Goal: Contribute content: Contribute content

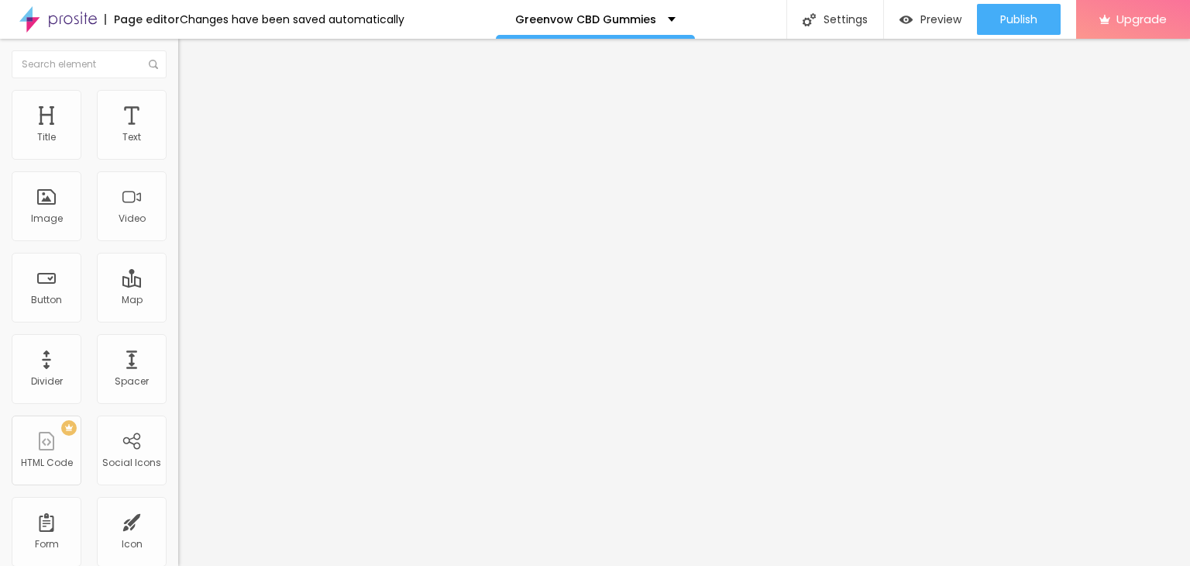
click at [186, 223] on icon "button" at bounding box center [189, 220] width 6 height 6
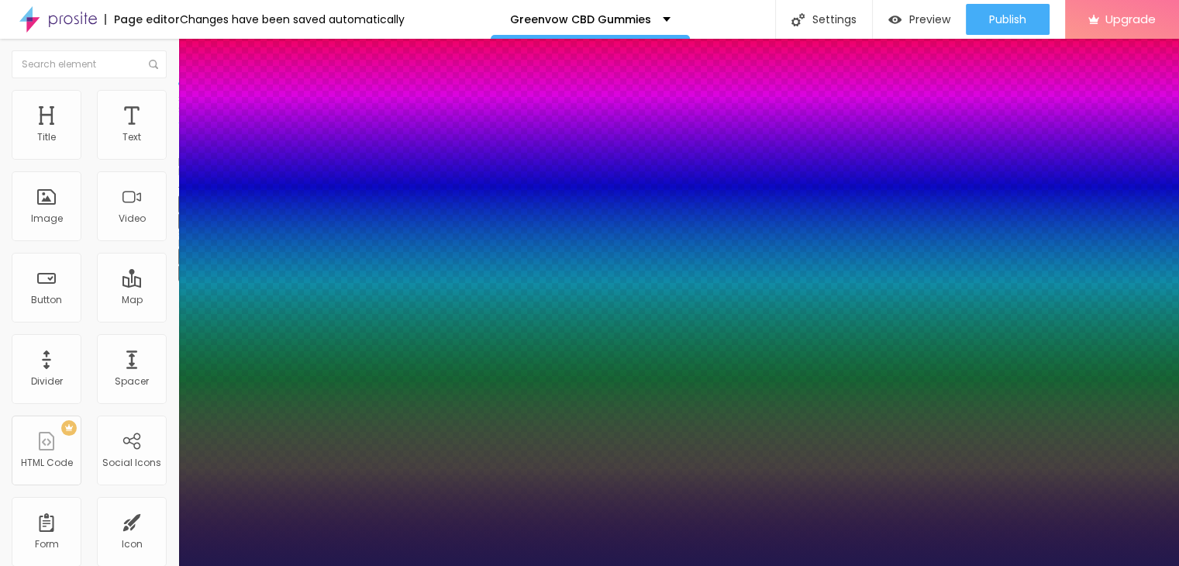
type input "1"
type input "17"
type input "1"
type input "29"
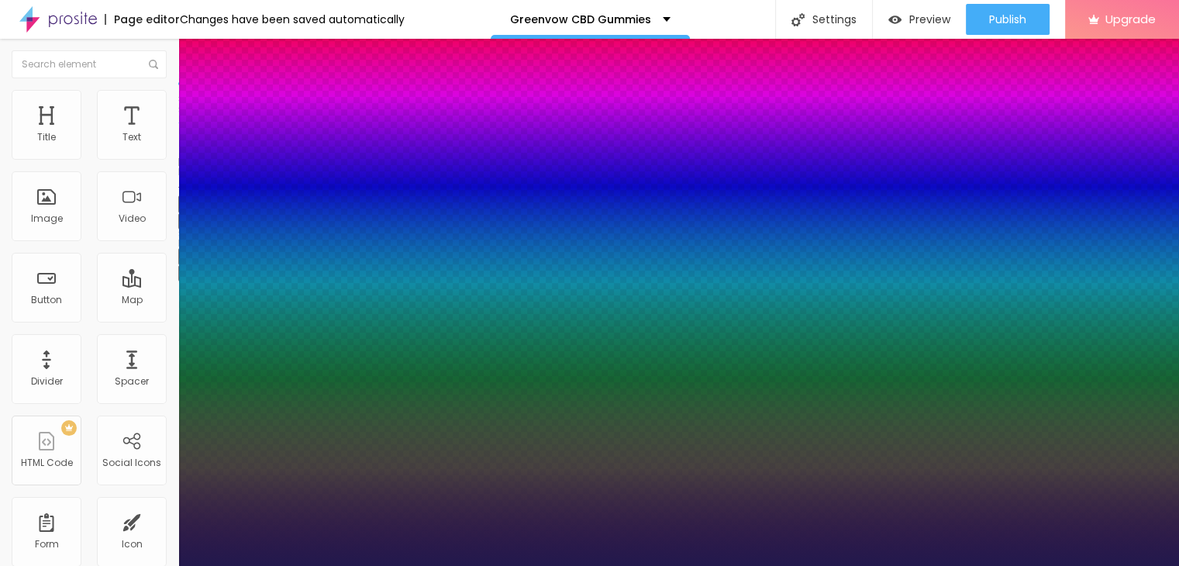
type input "29"
type input "1"
type input "30"
type input "1"
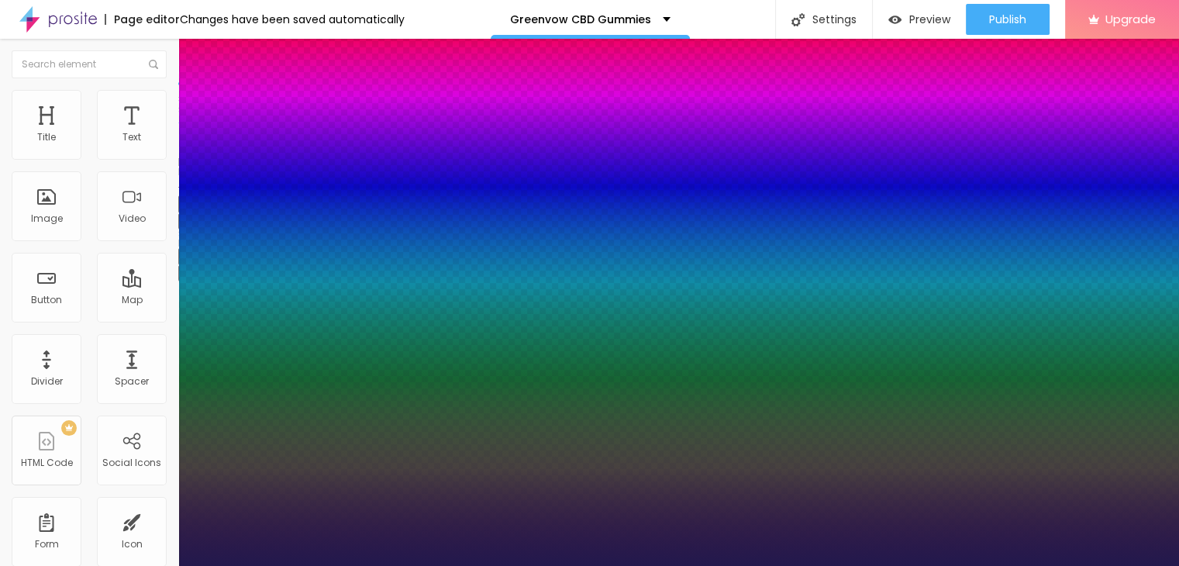
type input "31"
type input "1"
type input "32"
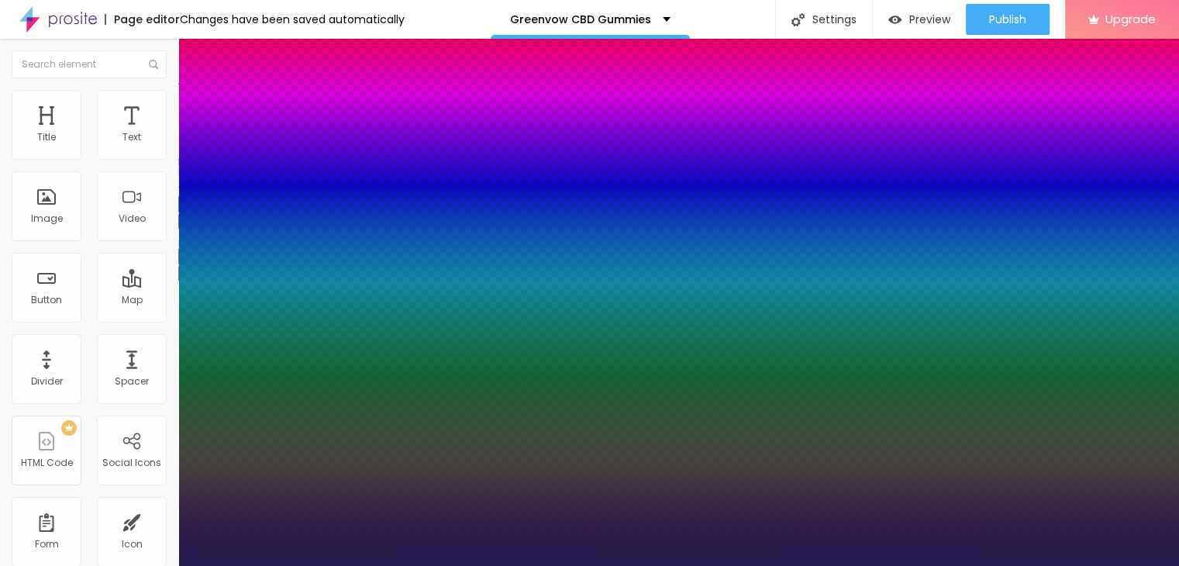
type input "1"
type input "33"
type input "1"
type input "35"
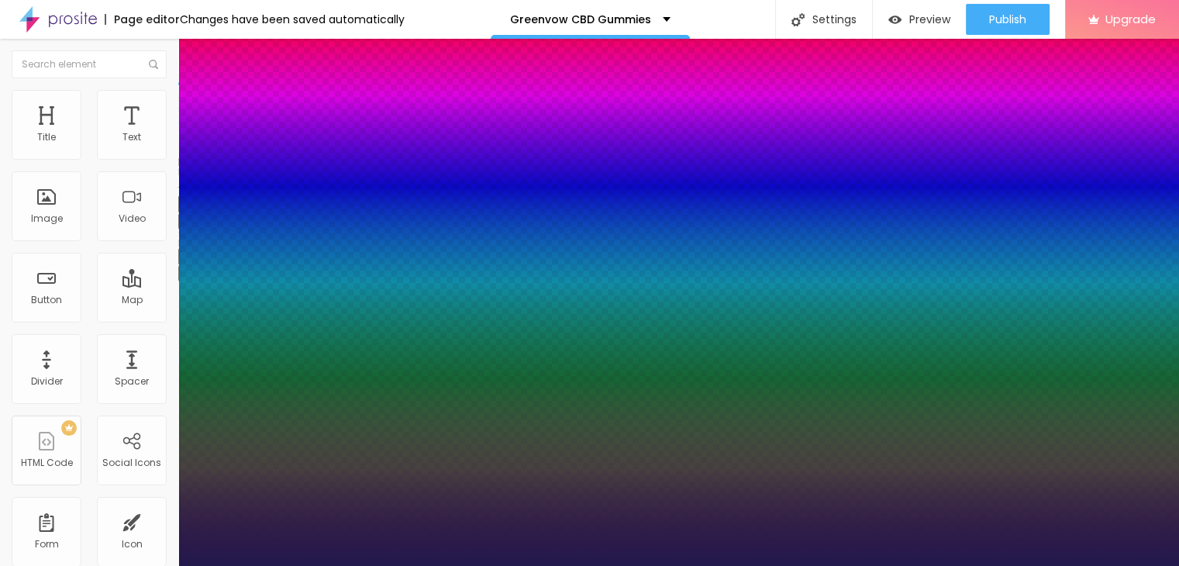
type input "35"
type input "1"
type input "36"
type input "1"
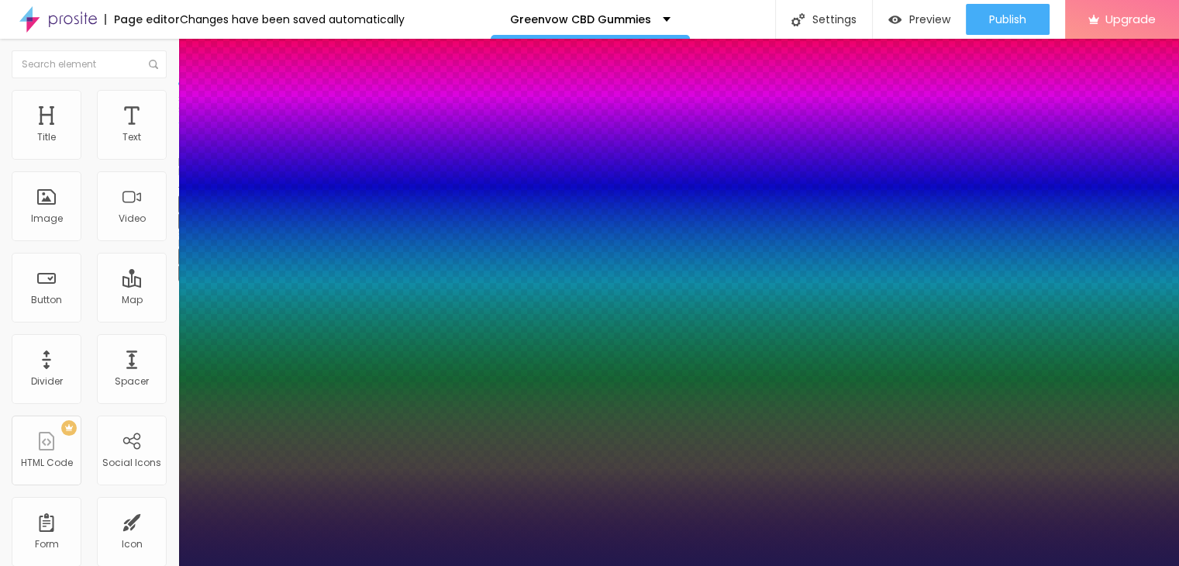
type input "37"
type input "1"
type input "50"
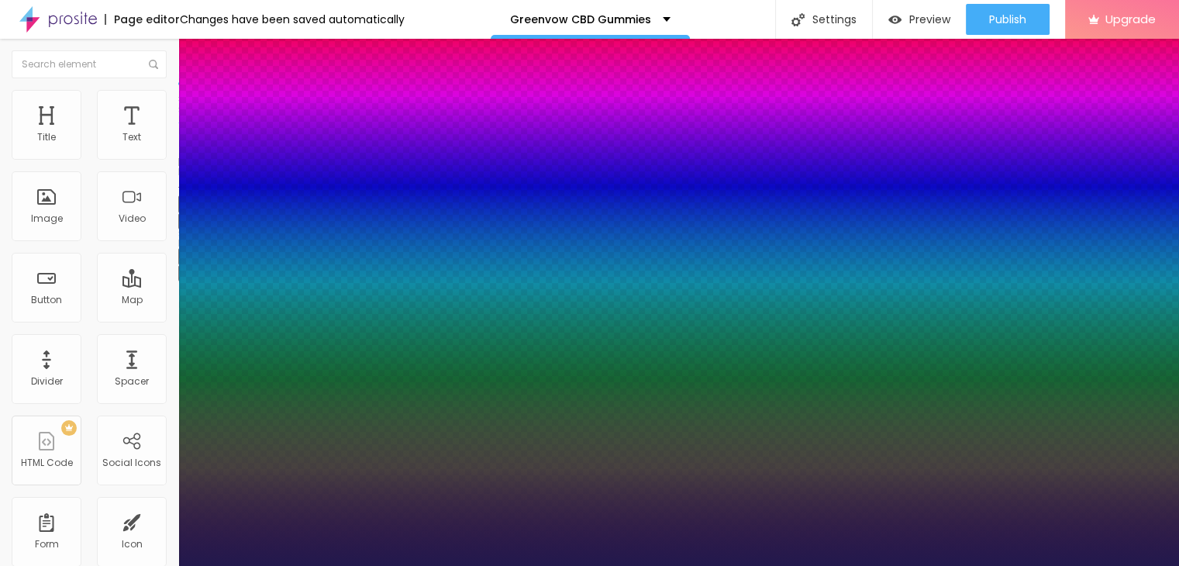
type input "1"
type input "51"
type input "1"
drag, startPoint x: 215, startPoint y: 434, endPoint x: 251, endPoint y: 435, distance: 35.7
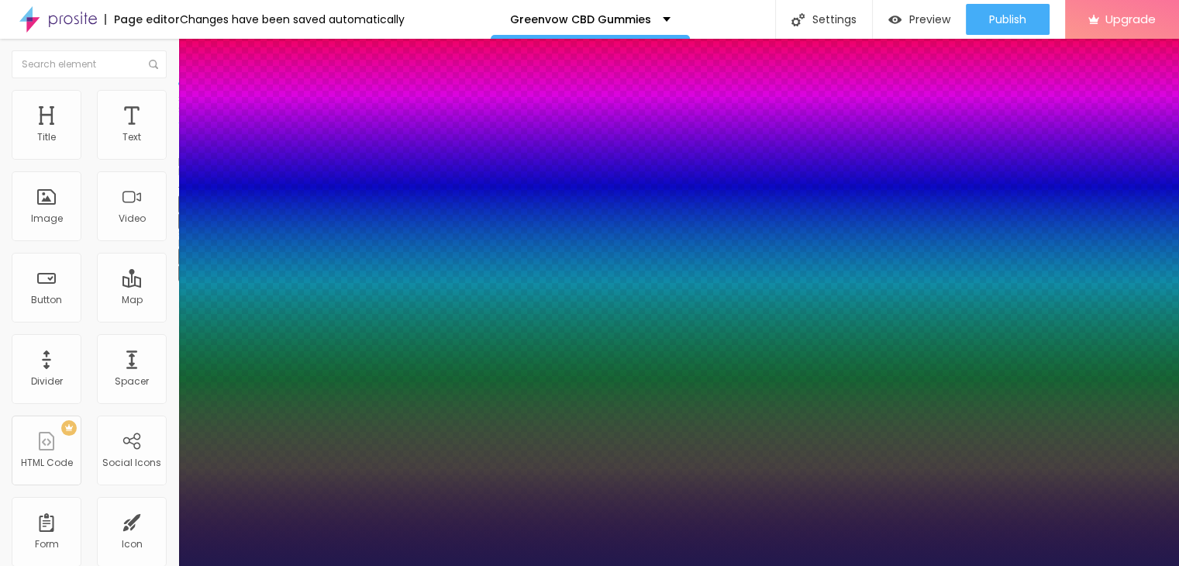
type input "51"
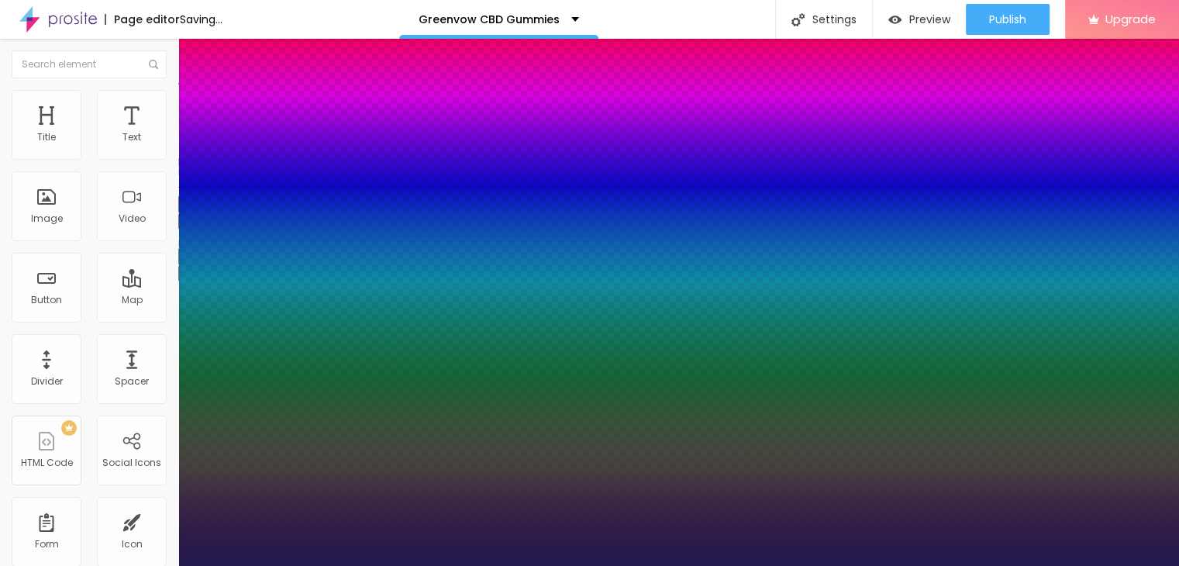
type input "1"
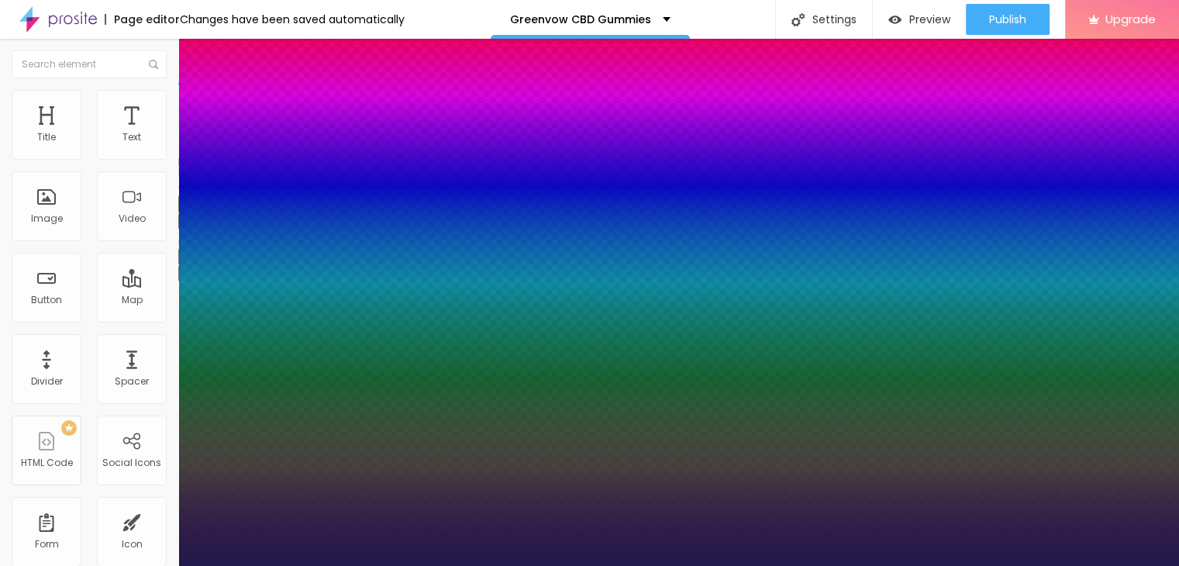
type input "50"
type input "1"
type input "49"
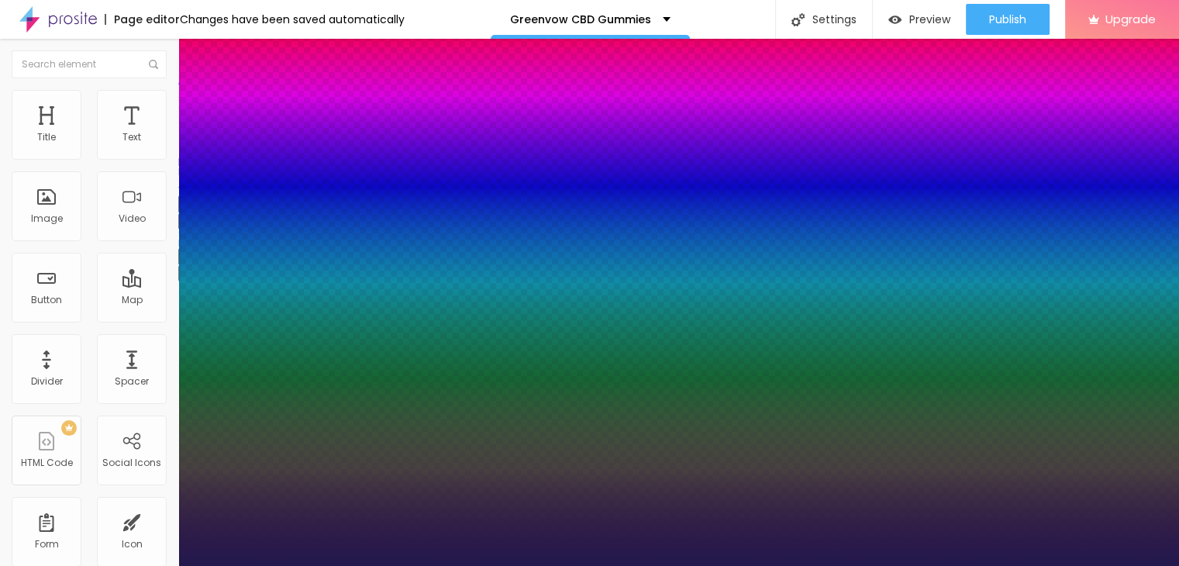
type input "1"
type input "48"
type input "1"
type input "47"
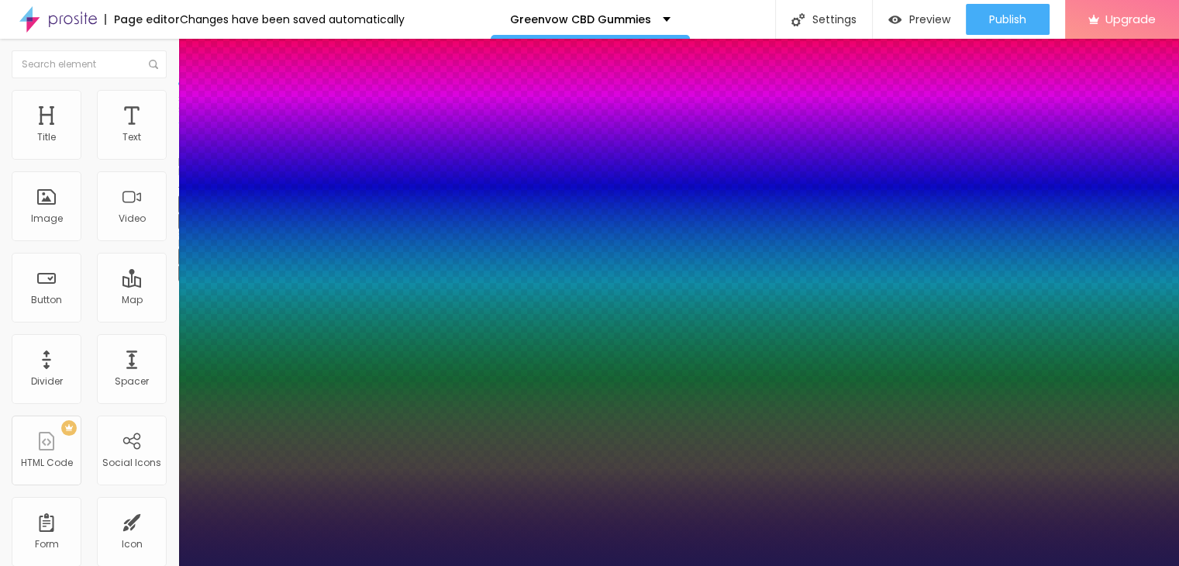
type input "47"
type input "1"
type input "46"
type input "1"
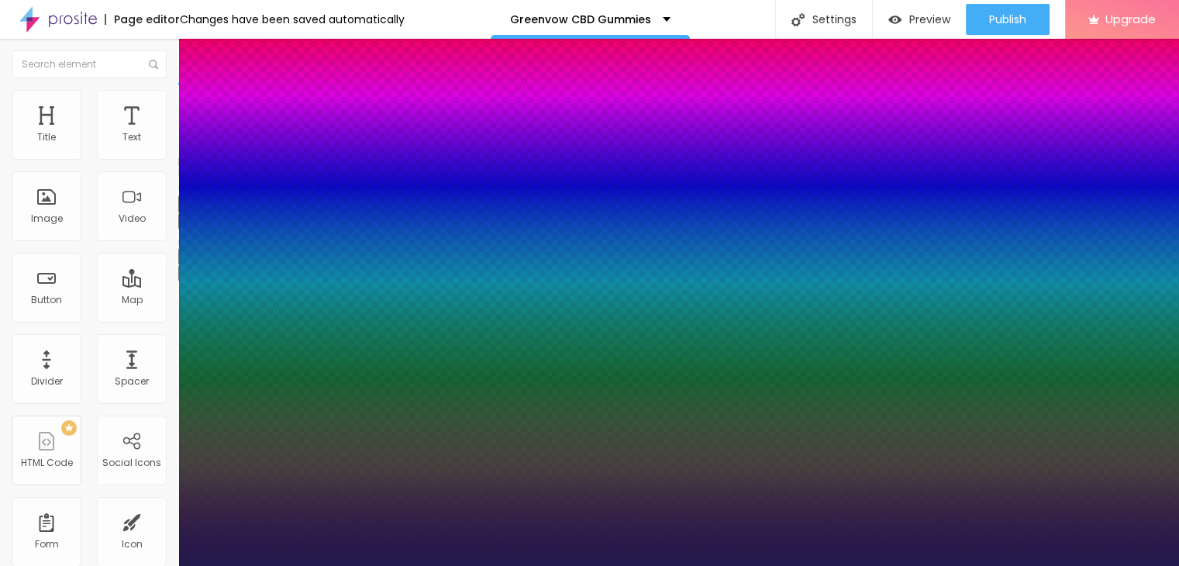
type input "45"
type input "1"
type input "44"
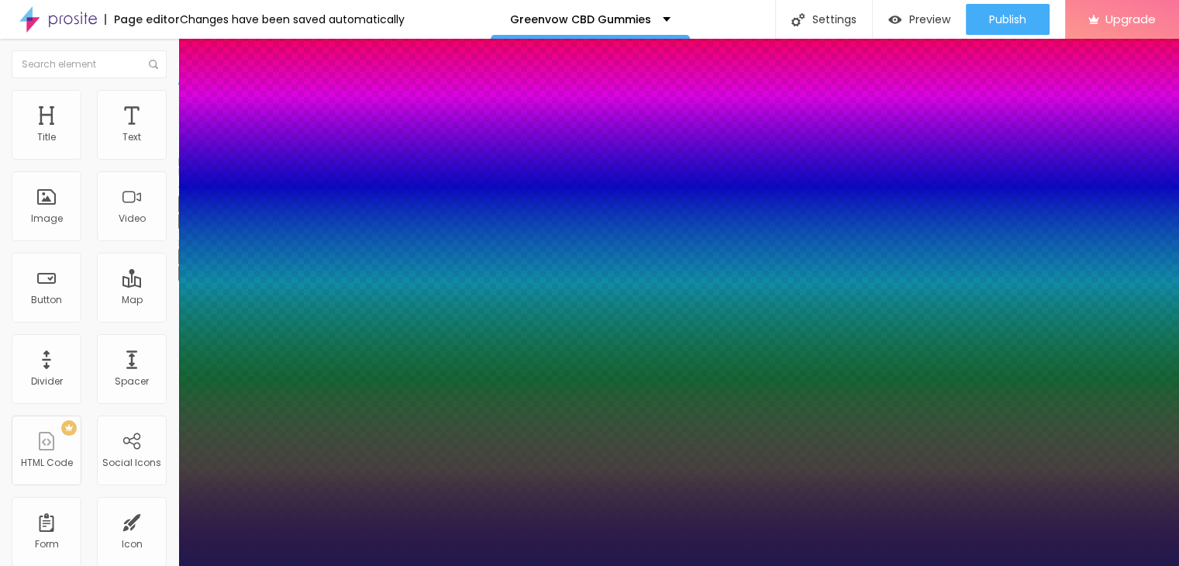
type input "1"
type input "43"
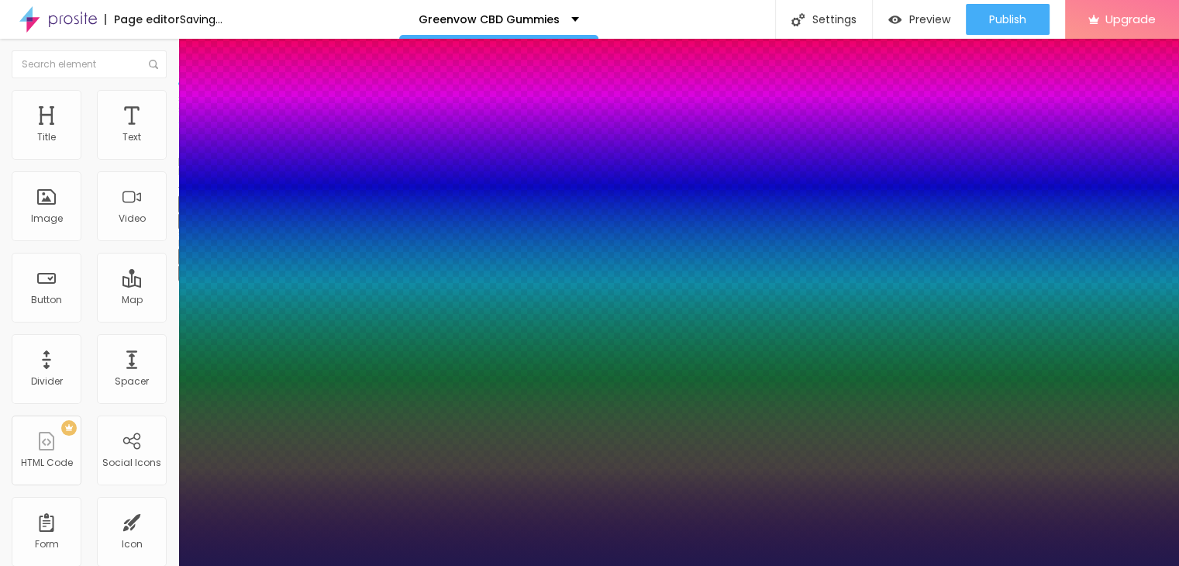
type input "1"
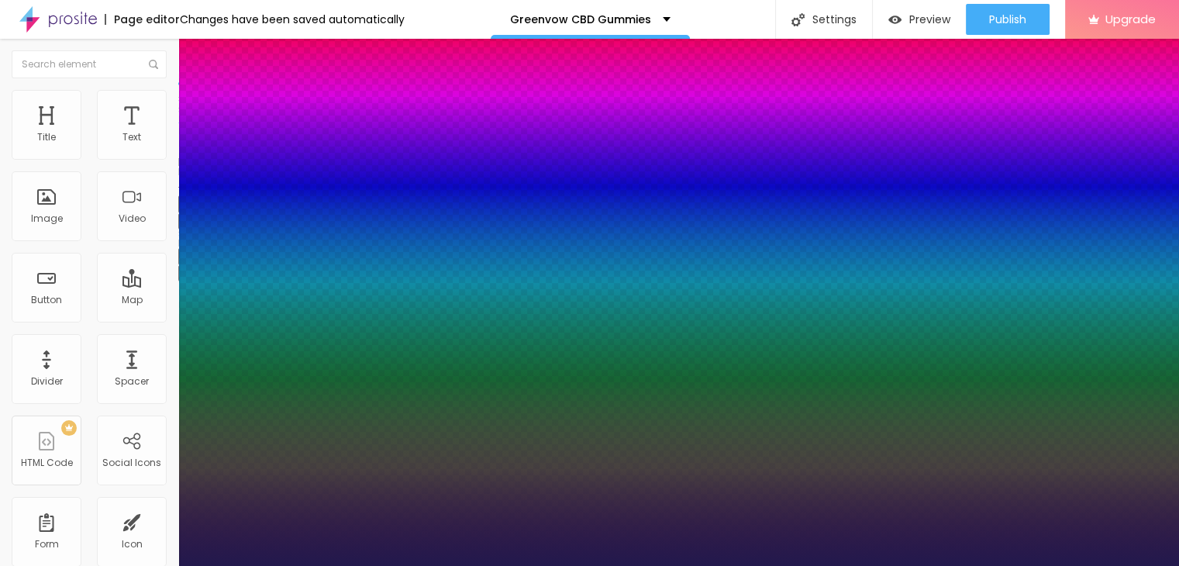
drag, startPoint x: 251, startPoint y: 441, endPoint x: 242, endPoint y: 439, distance: 9.6
type input "43"
click at [651, 565] on div at bounding box center [589, 566] width 1179 height 0
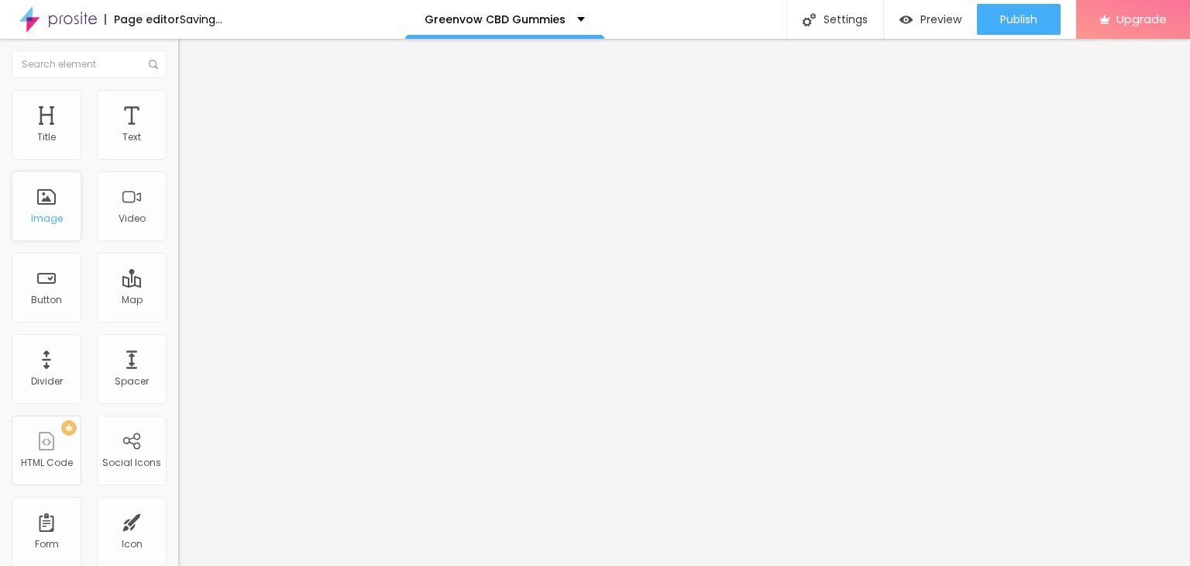
click at [53, 215] on div "Image" at bounding box center [47, 218] width 32 height 11
click at [178, 133] on span "Add image" at bounding box center [210, 126] width 64 height 13
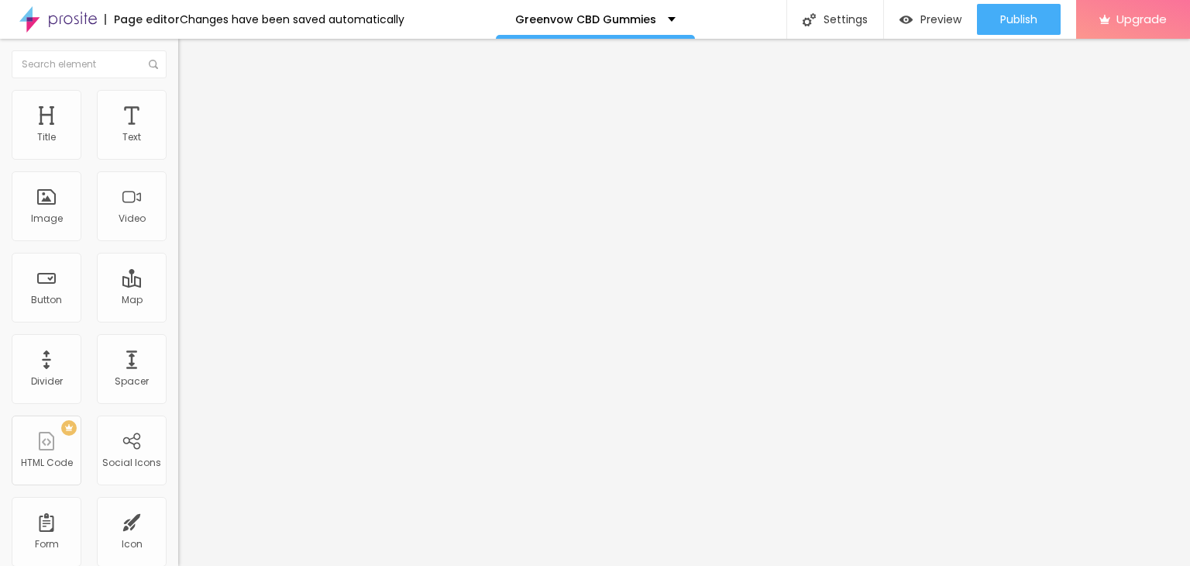
click at [178, 95] on li "Style" at bounding box center [267, 98] width 178 height 16
type input "95"
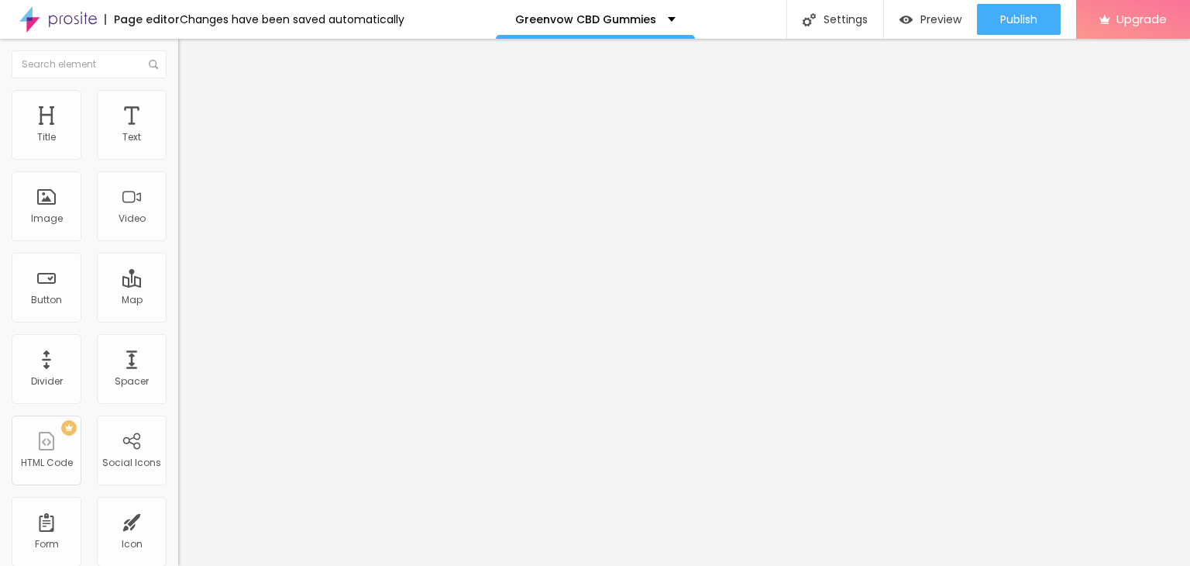
type input "95"
type input "65"
type input "60"
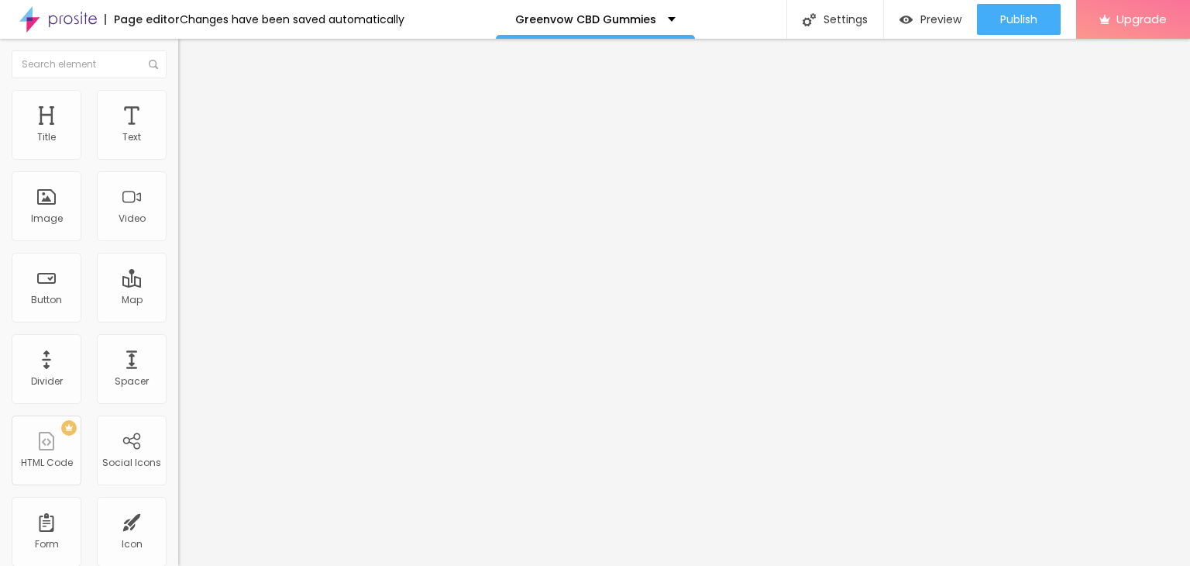
type input "55"
type input "50"
type input "45"
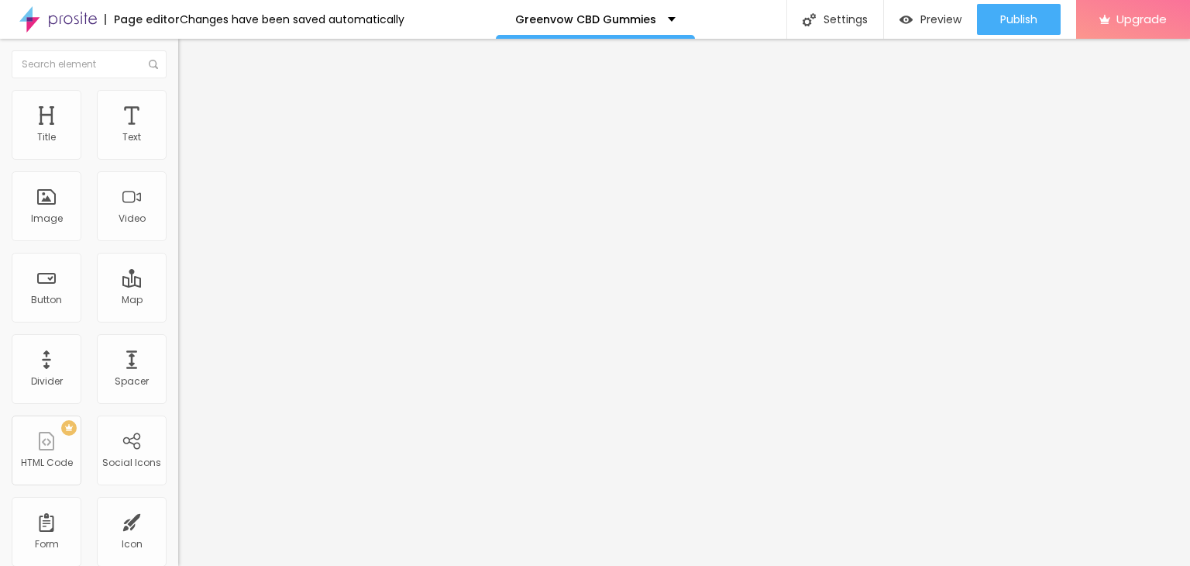
type input "45"
type input "40"
type input "35"
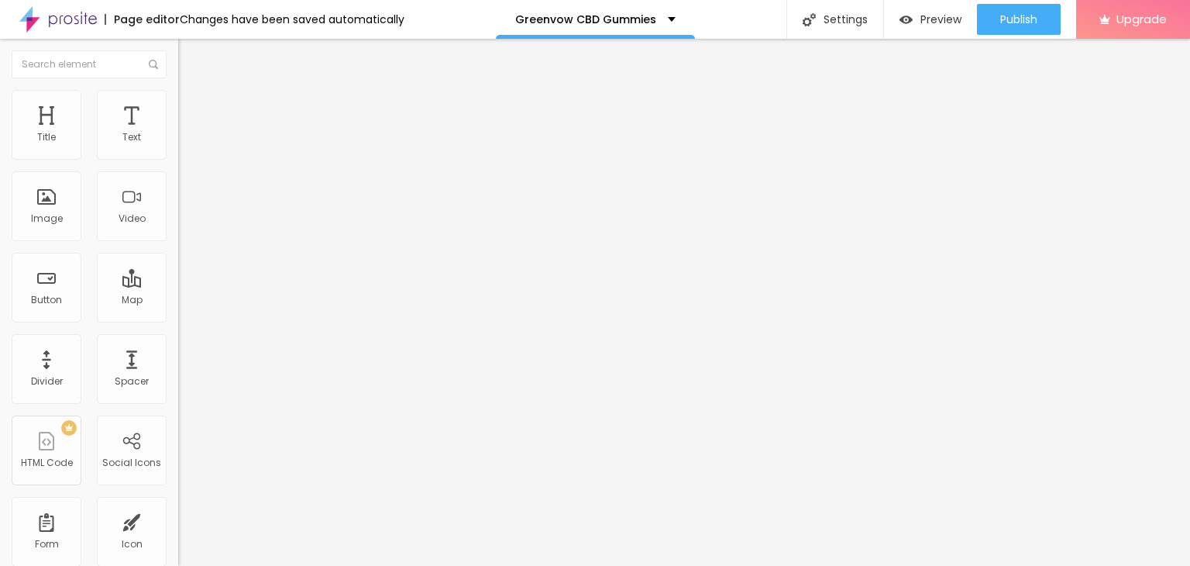
type input "30"
drag, startPoint x: 161, startPoint y: 164, endPoint x: 47, endPoint y: 165, distance: 114.7
type input "30"
click at [178, 159] on input "range" at bounding box center [228, 152] width 100 height 12
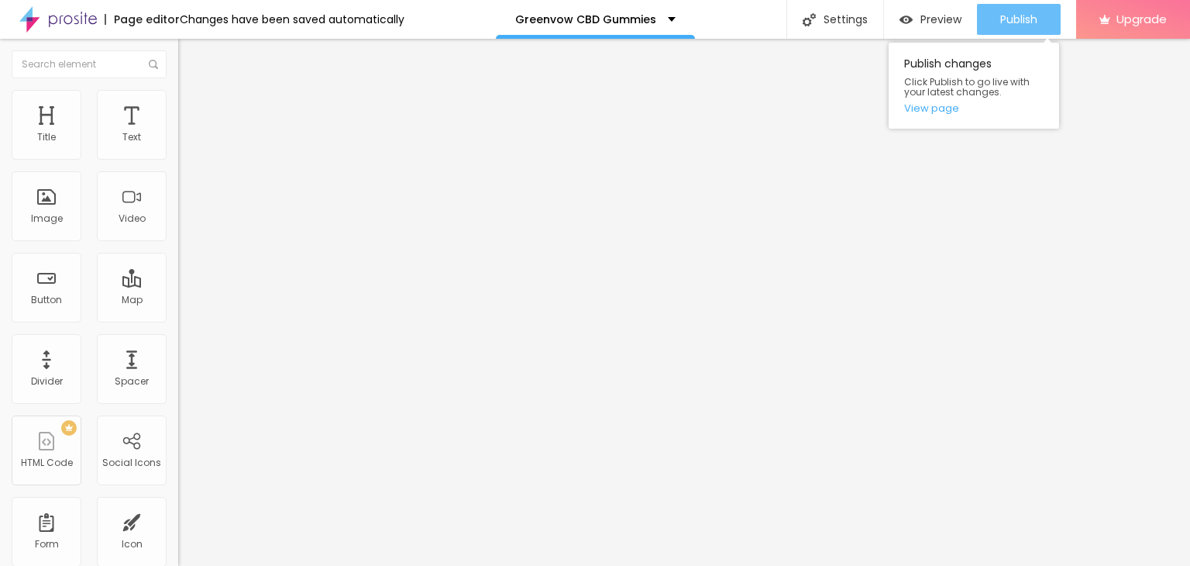
click at [1015, 24] on span "Publish" at bounding box center [1019, 19] width 37 height 12
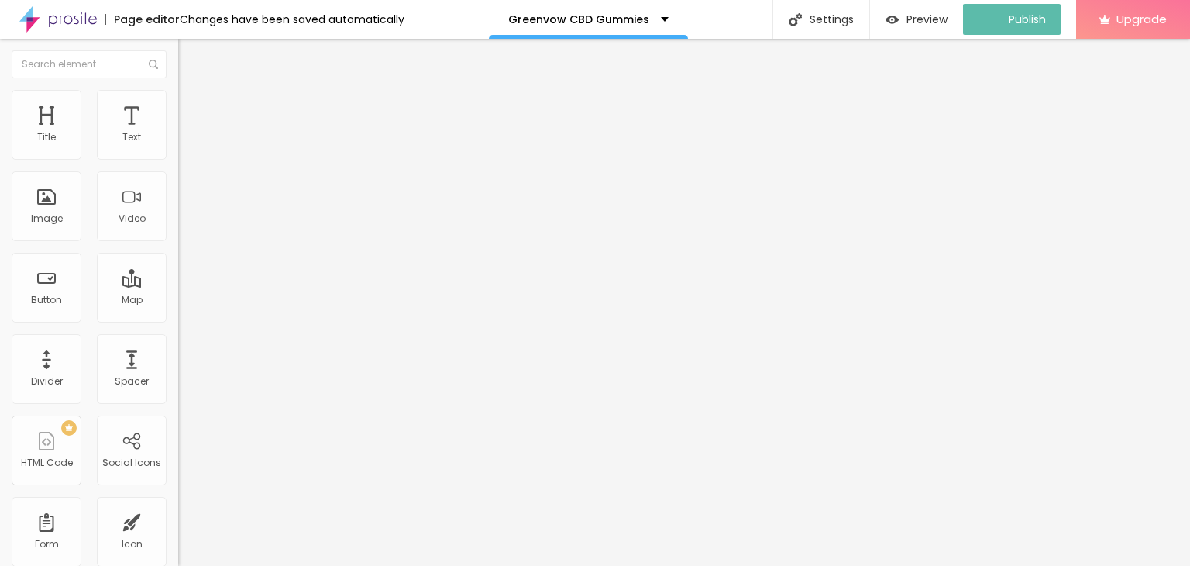
click at [42, 22] on img at bounding box center [58, 19] width 78 height 39
